Goal: Check status: Check status

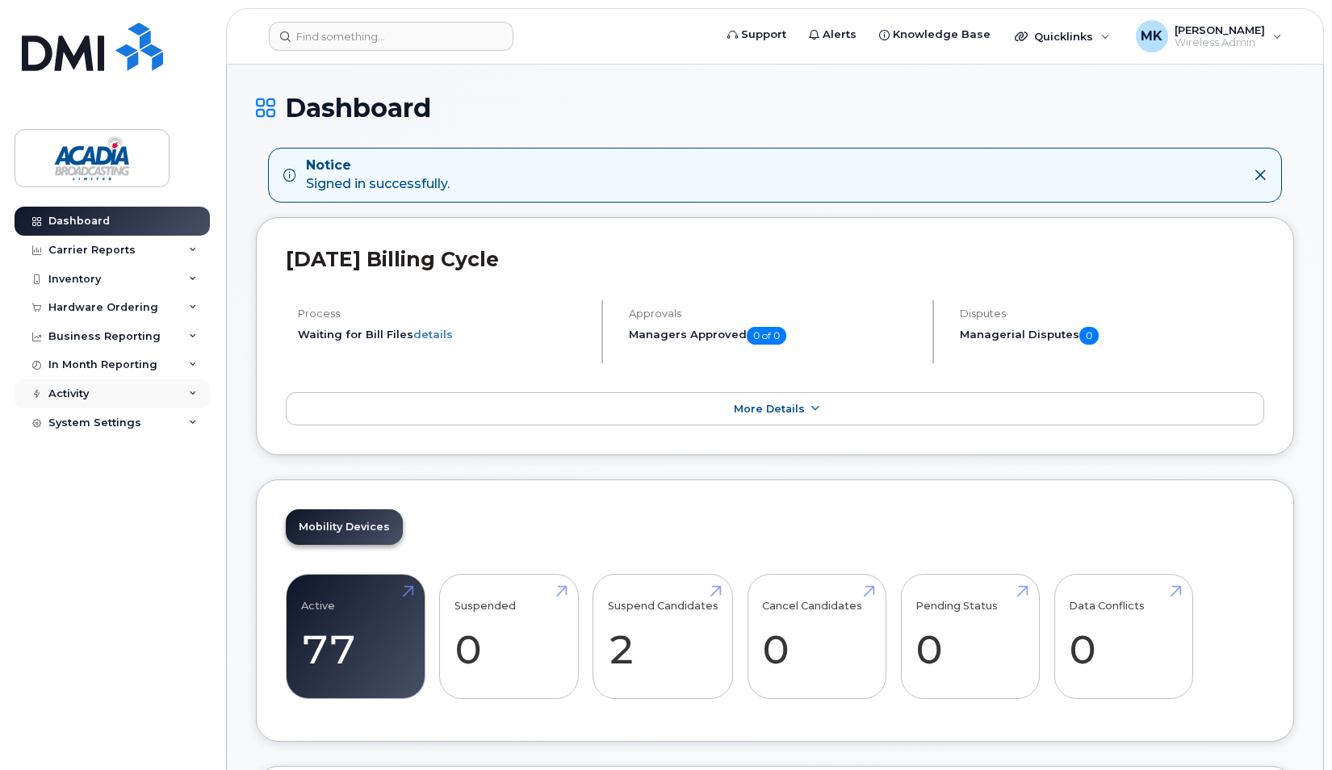
click at [165, 391] on div "Activity" at bounding box center [112, 393] width 195 height 29
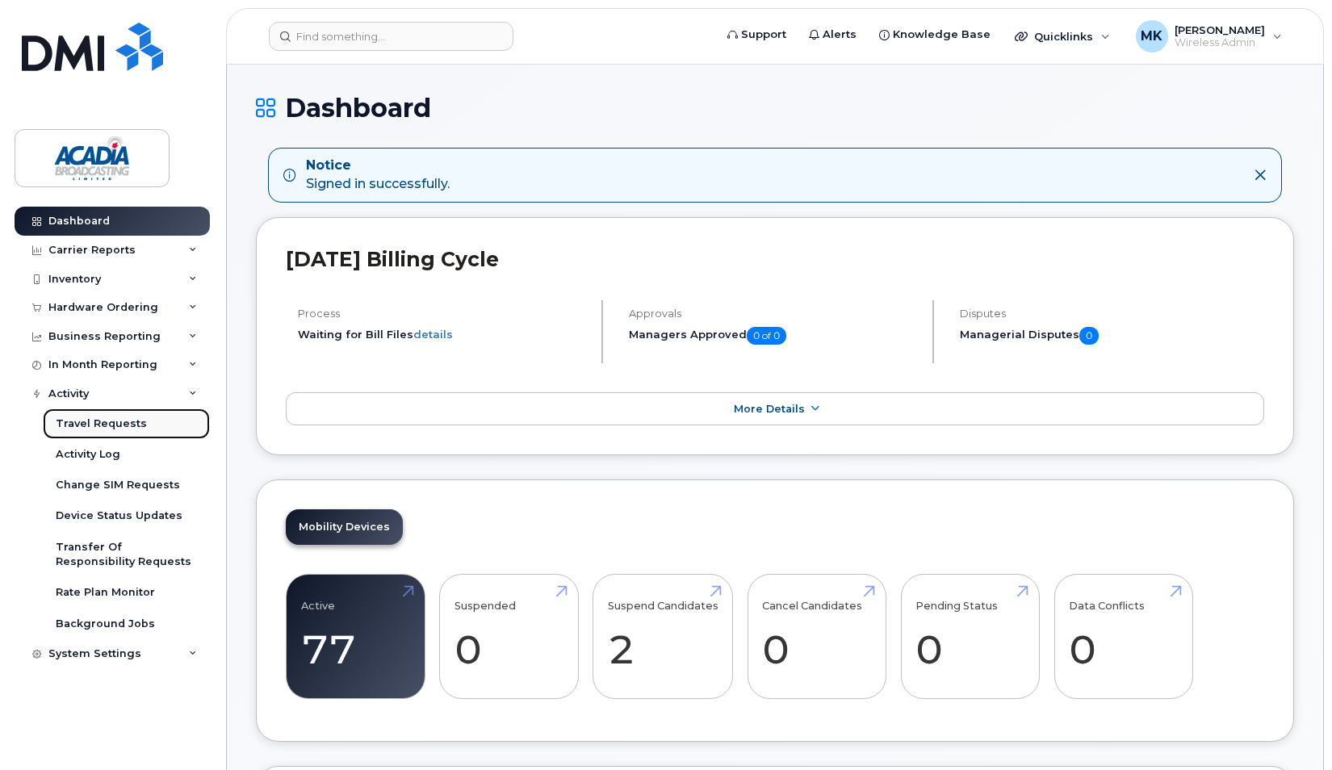
click at [124, 420] on div "Travel Requests" at bounding box center [101, 423] width 91 height 15
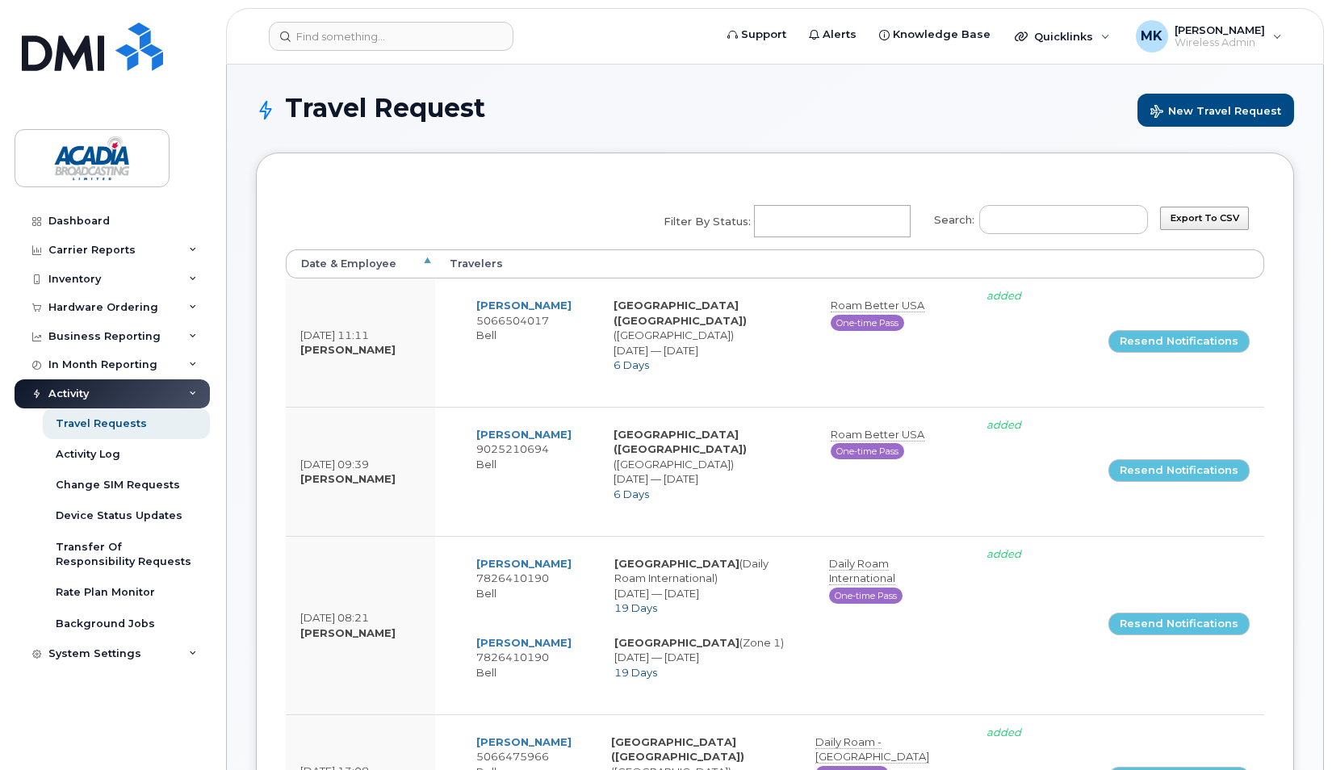
select select
click at [465, 264] on th "Travelers" at bounding box center [764, 263] width 659 height 29
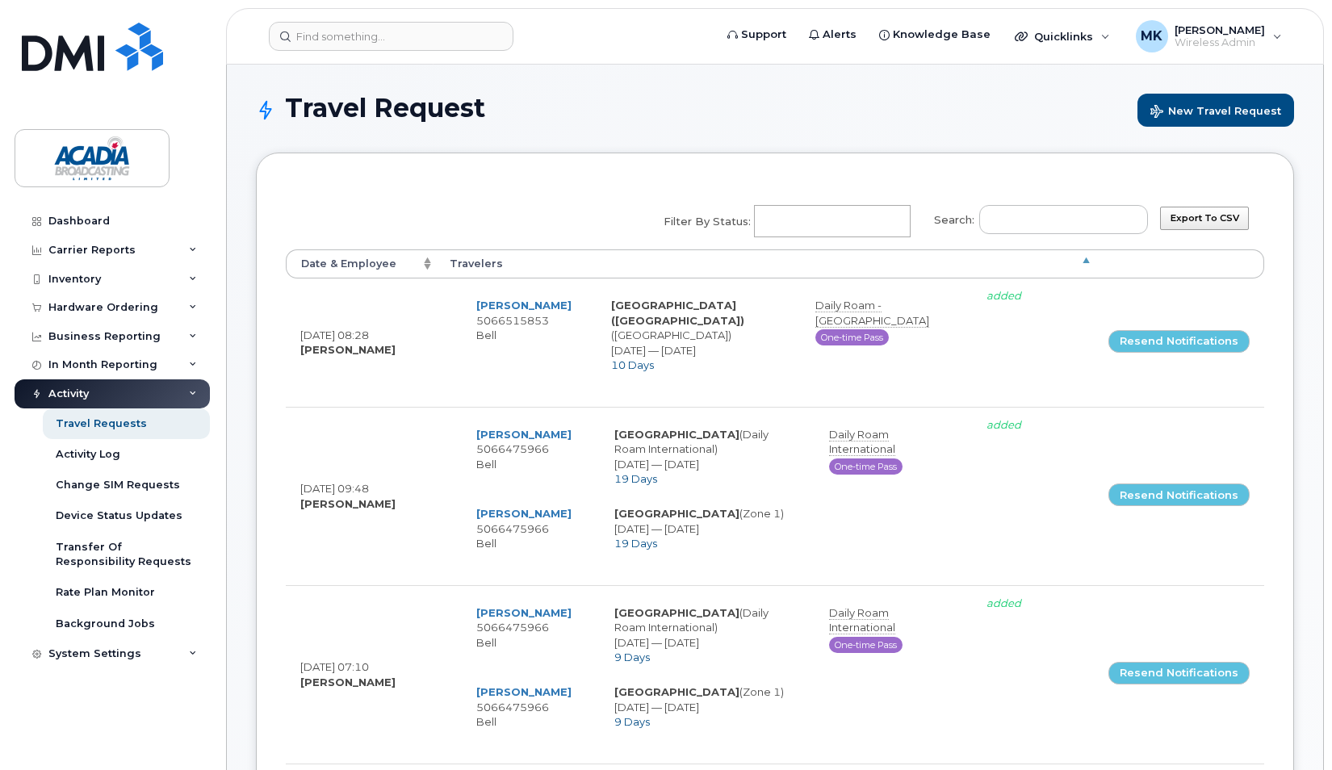
click at [413, 261] on th "Date & Employee" at bounding box center [360, 263] width 149 height 29
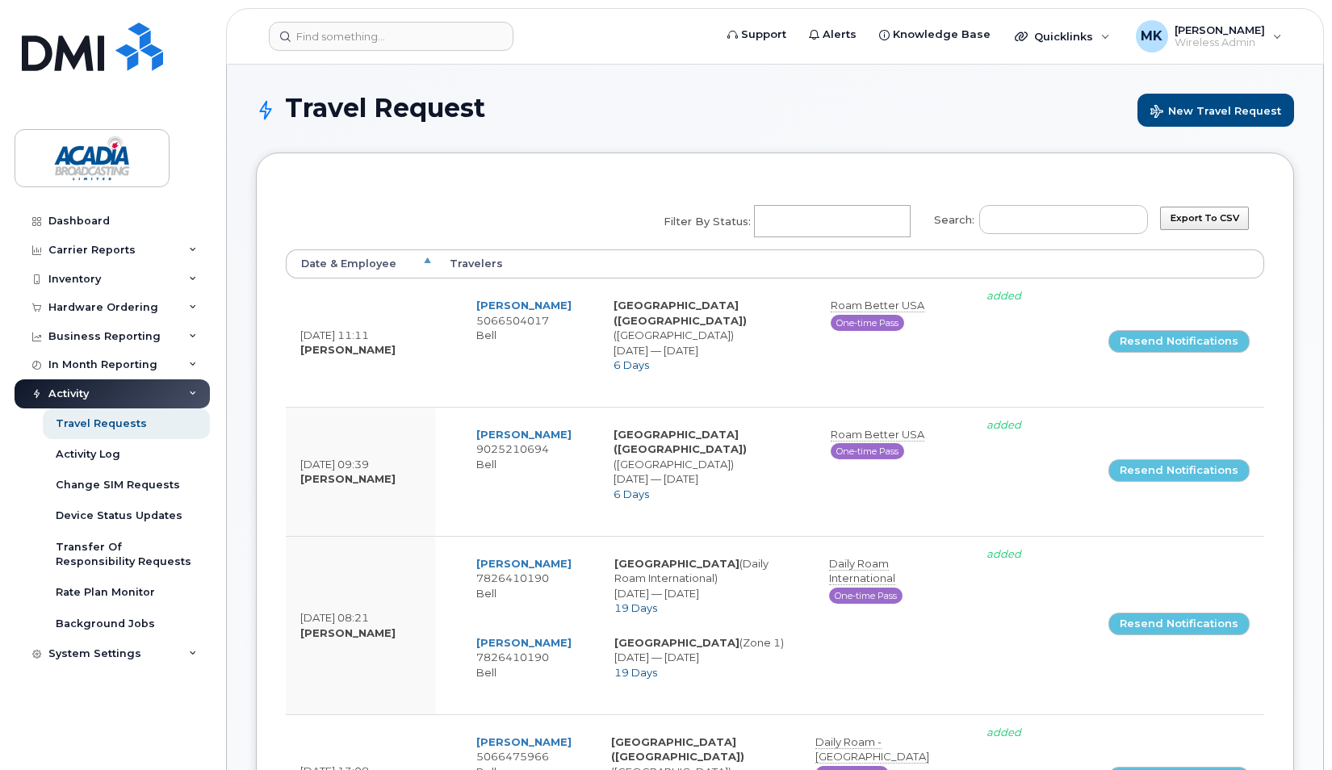
click at [352, 270] on th "Date & Employee" at bounding box center [360, 263] width 149 height 29
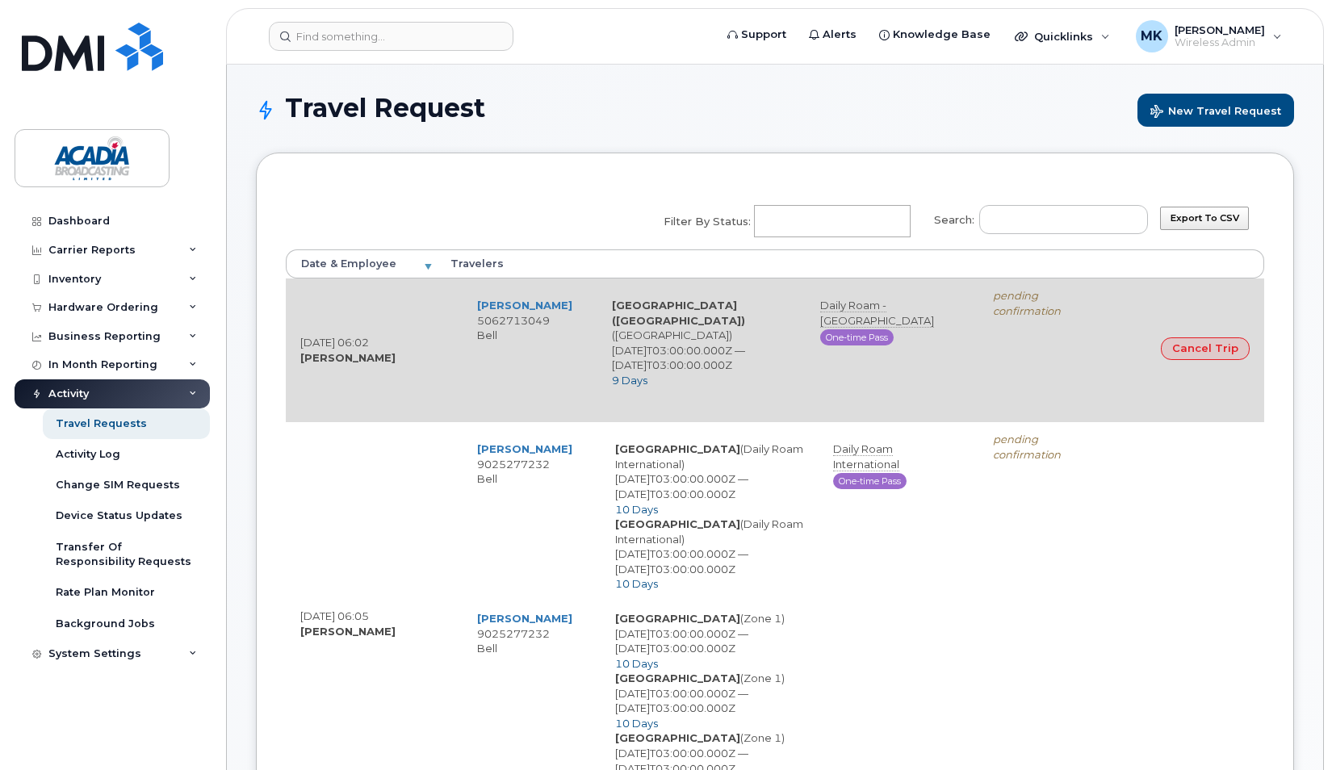
click at [1008, 354] on div "[PERSON_NAME] 5062713049 Bell [GEOGRAPHIC_DATA] ([GEOGRAPHIC_DATA]) ([GEOGRAPHI…" at bounding box center [768, 349] width 636 height 123
click at [1022, 354] on div "[PERSON_NAME] 5062713049 Bell [GEOGRAPHIC_DATA] ([GEOGRAPHIC_DATA]) ([GEOGRAPHI…" at bounding box center [768, 349] width 636 height 123
click at [978, 370] on div "[PERSON_NAME] 5062713049 Bell [GEOGRAPHIC_DATA] ([GEOGRAPHIC_DATA]) ([GEOGRAPHI…" at bounding box center [714, 349] width 529 height 123
click at [500, 362] on td "[PERSON_NAME] 5062713049 Bell" at bounding box center [529, 342] width 135 height 109
click at [499, 312] on link "[PERSON_NAME]" at bounding box center [524, 305] width 95 height 13
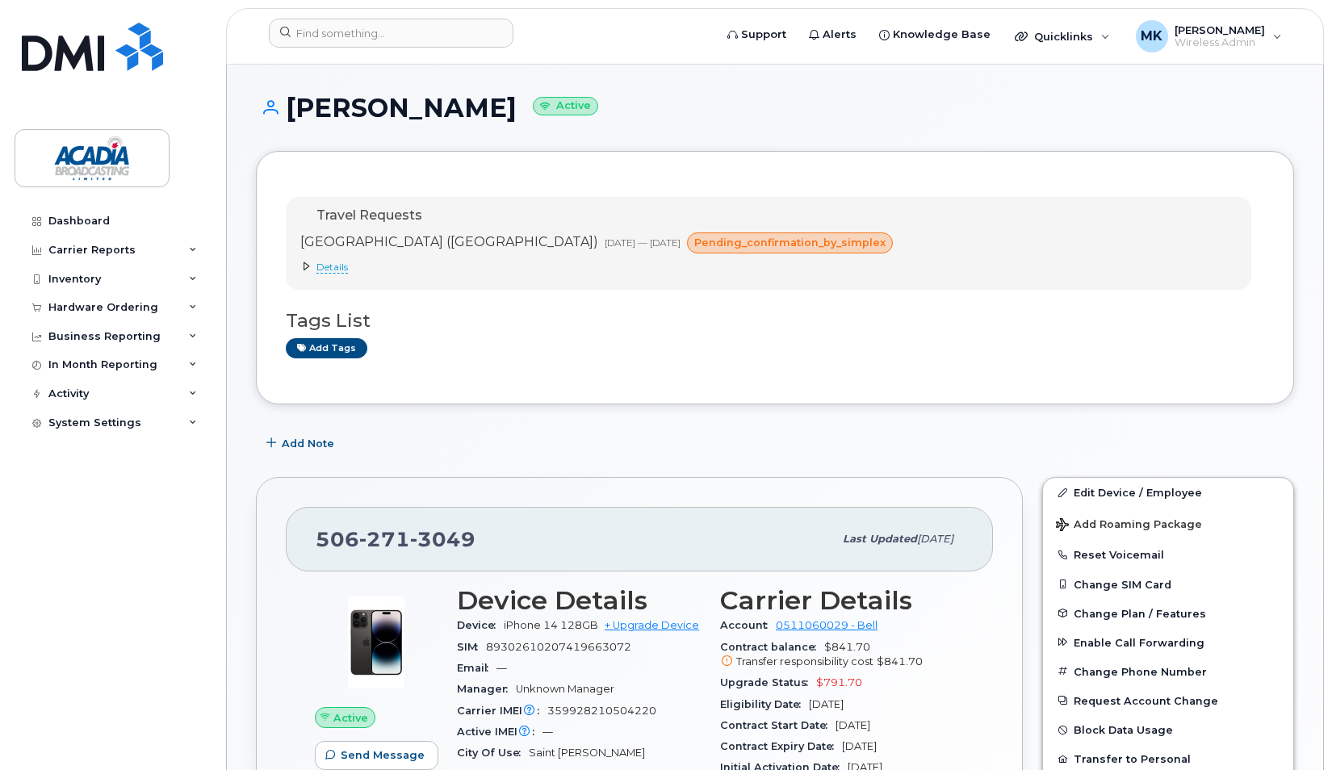
click at [339, 265] on span "Details" at bounding box center [331, 267] width 31 height 13
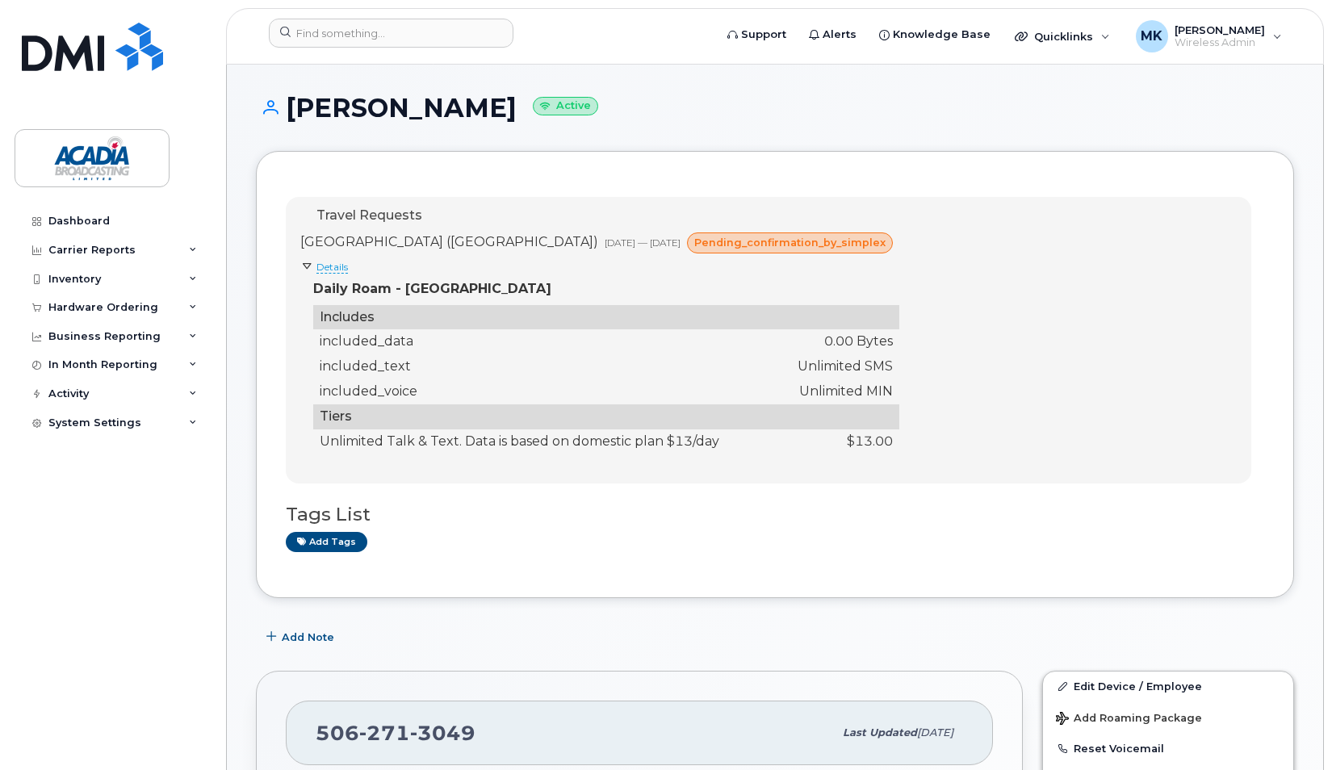
click at [344, 268] on span "Details" at bounding box center [331, 267] width 31 height 13
